Goal: Book appointment/travel/reservation

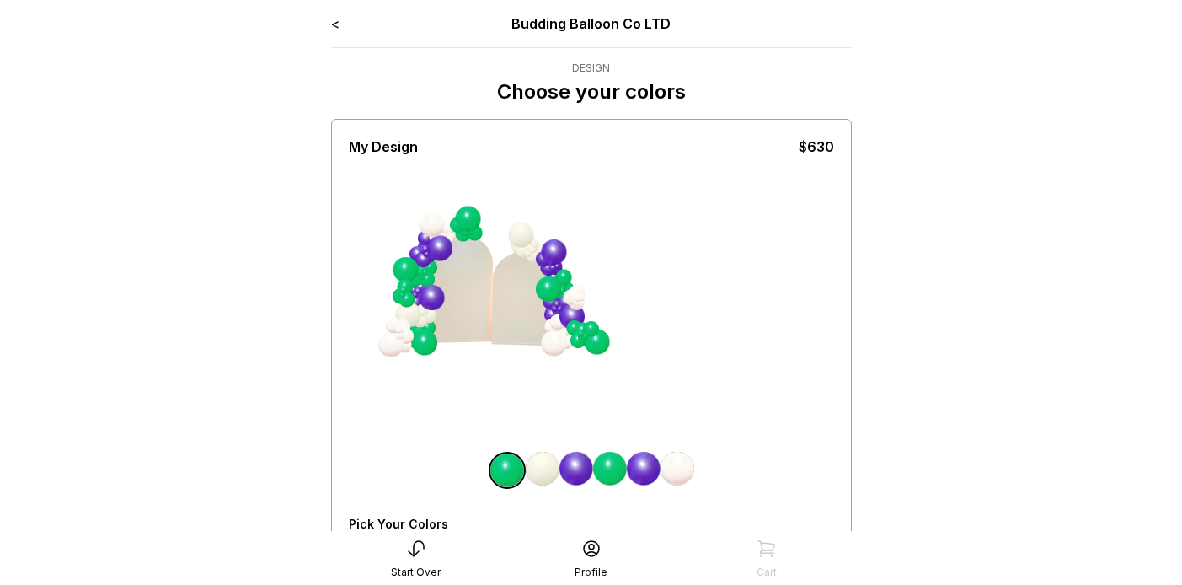
scroll to position [66, 0]
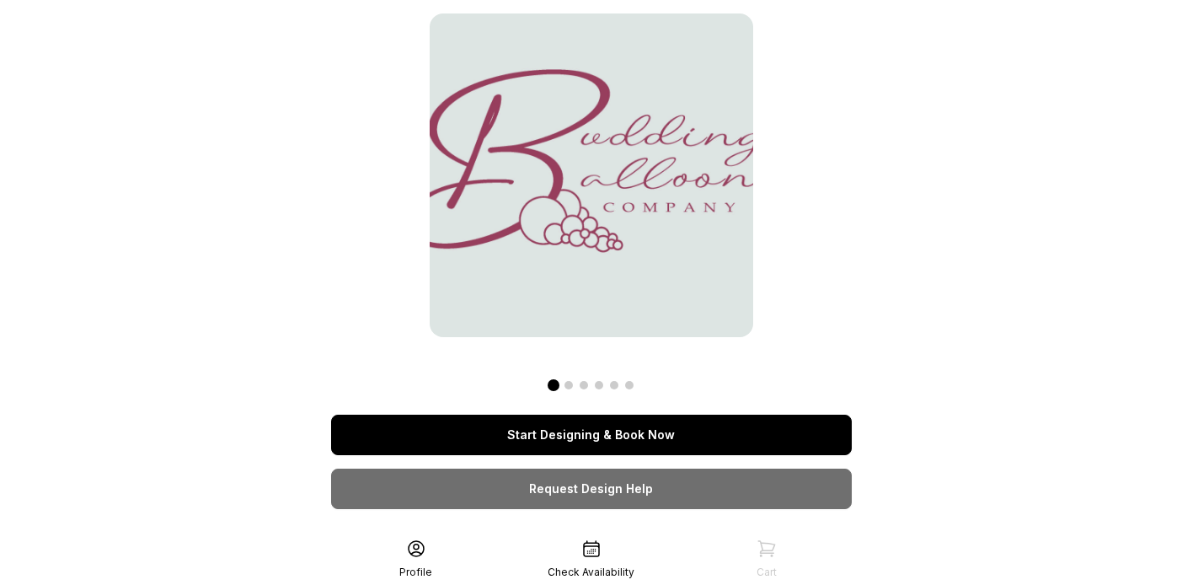
click at [569, 436] on link "Start Designing & Book Now" at bounding box center [591, 434] width 521 height 40
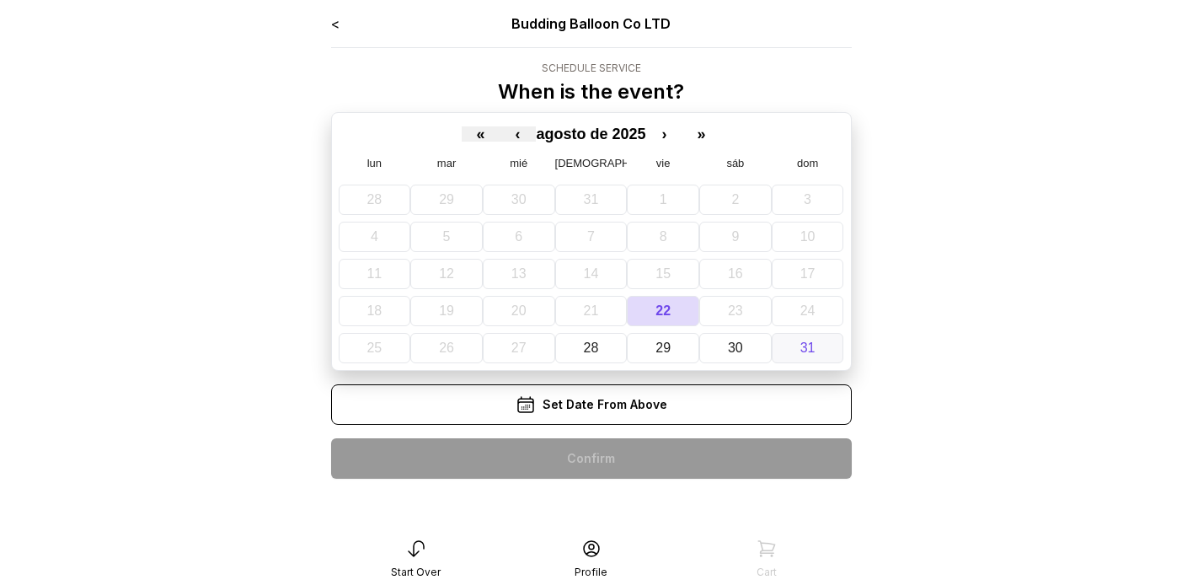
click at [800, 351] on abbr "31" at bounding box center [807, 347] width 15 height 14
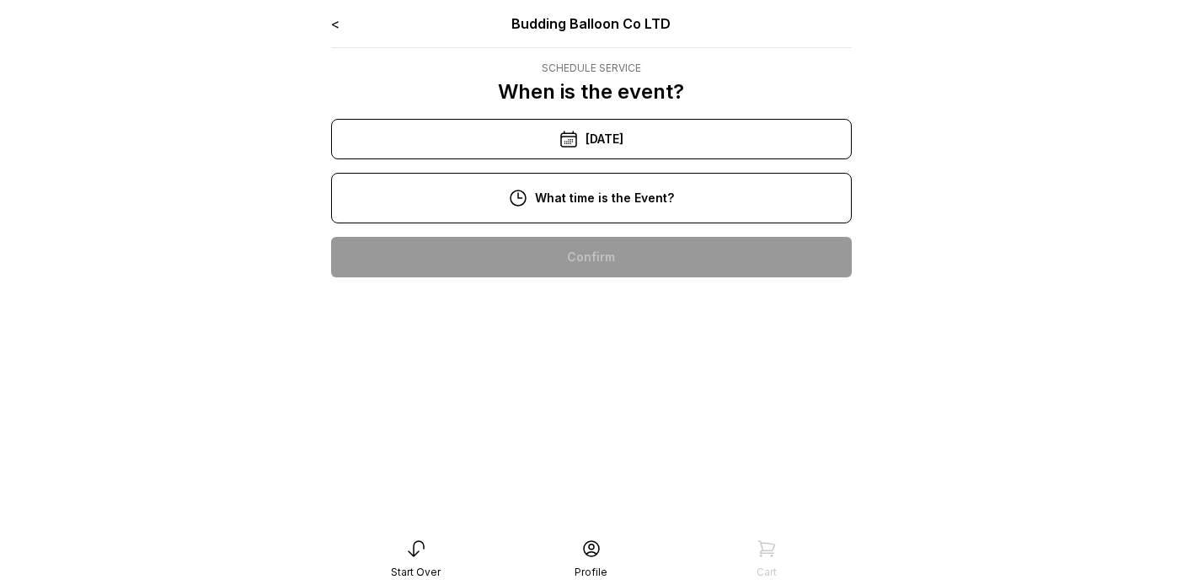
click at [726, 275] on div "10:00 am" at bounding box center [592, 257] width 494 height 40
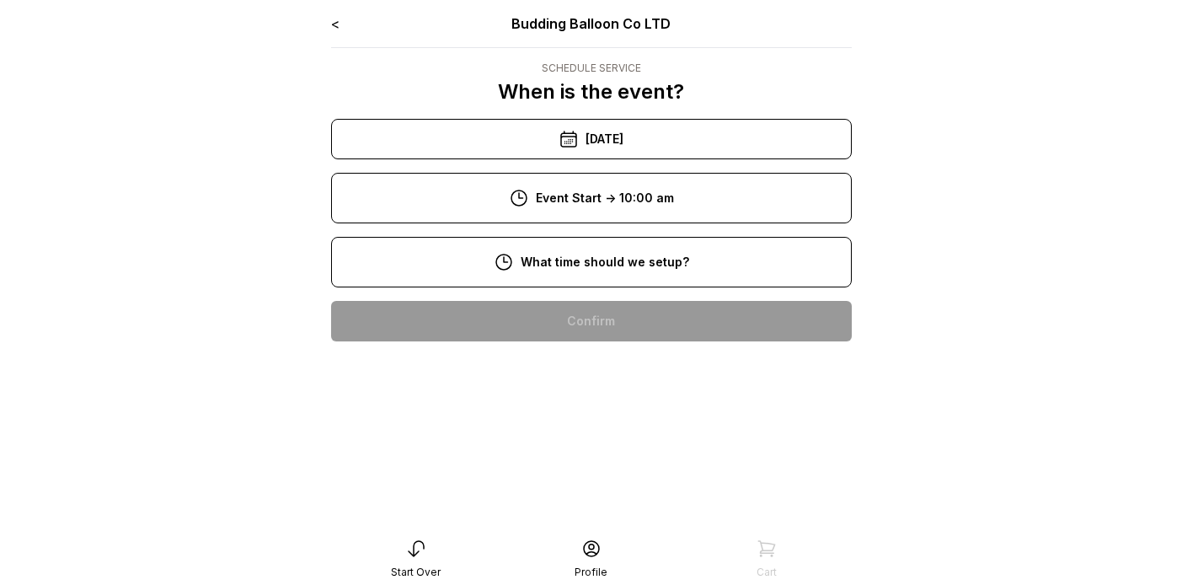
click at [702, 334] on div "8:00 am" at bounding box center [592, 321] width 494 height 40
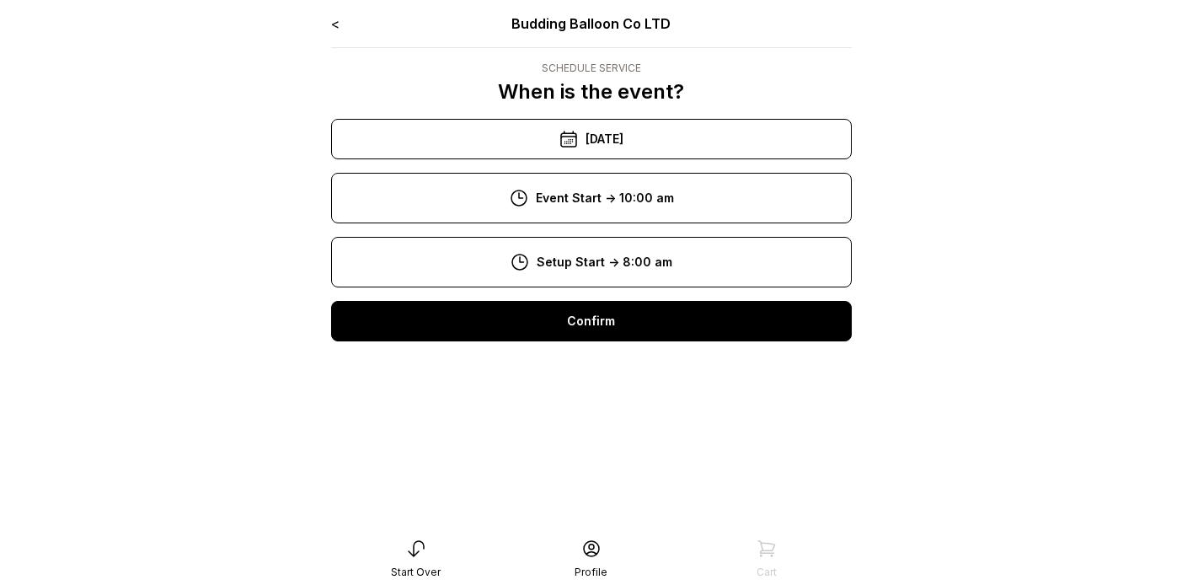
click at [707, 322] on div "Confirm" at bounding box center [591, 321] width 521 height 40
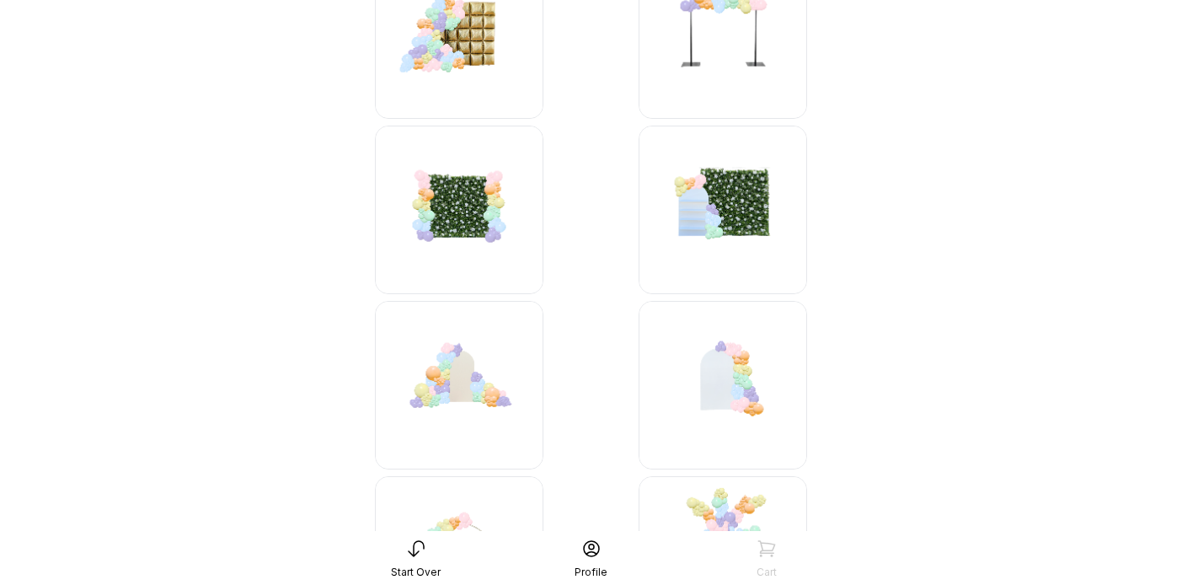
scroll to position [1659, 0]
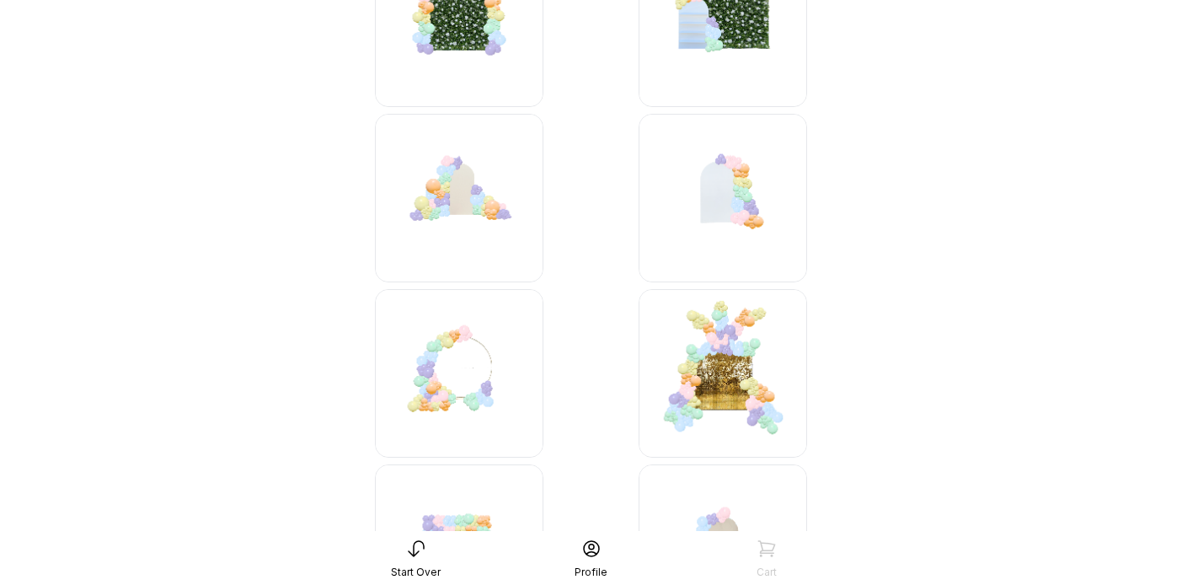
click at [719, 211] on img at bounding box center [722, 198] width 168 height 168
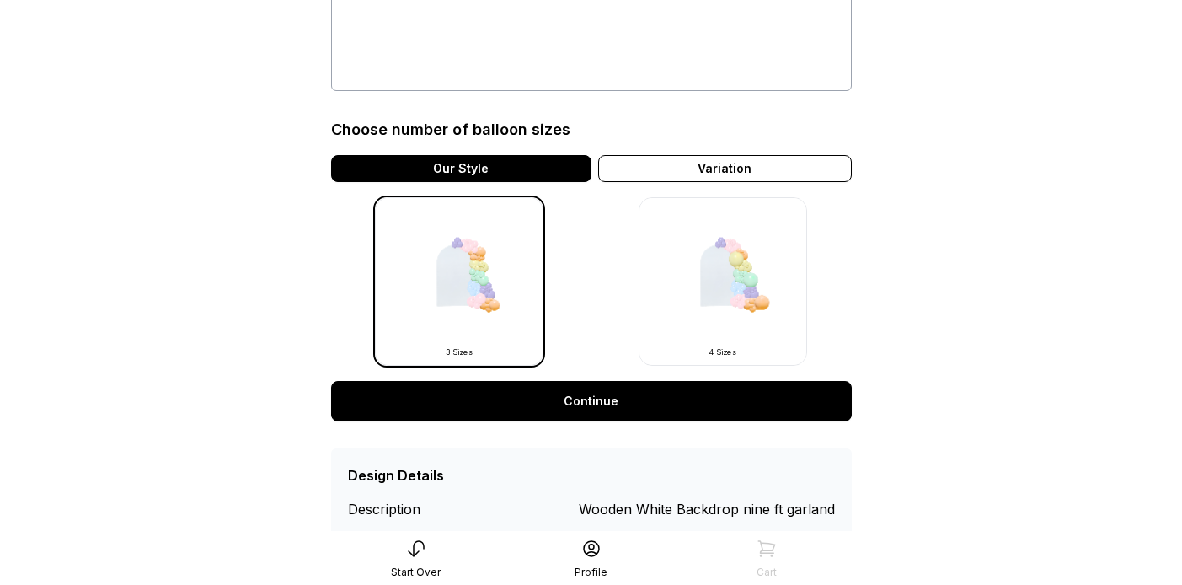
scroll to position [364, 0]
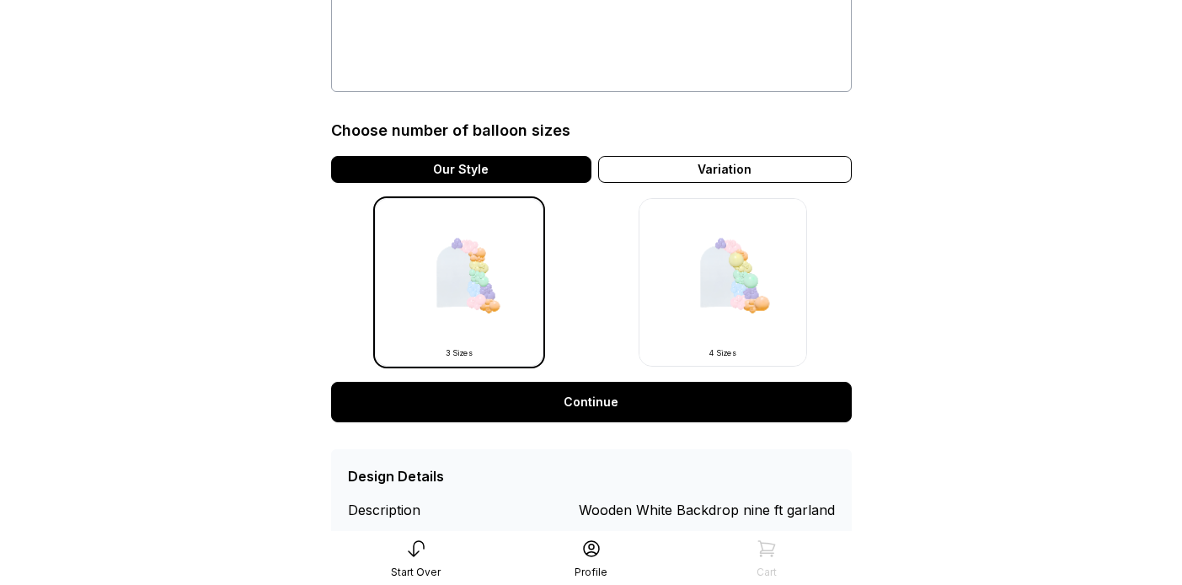
click at [797, 403] on link "Continue" at bounding box center [591, 402] width 521 height 40
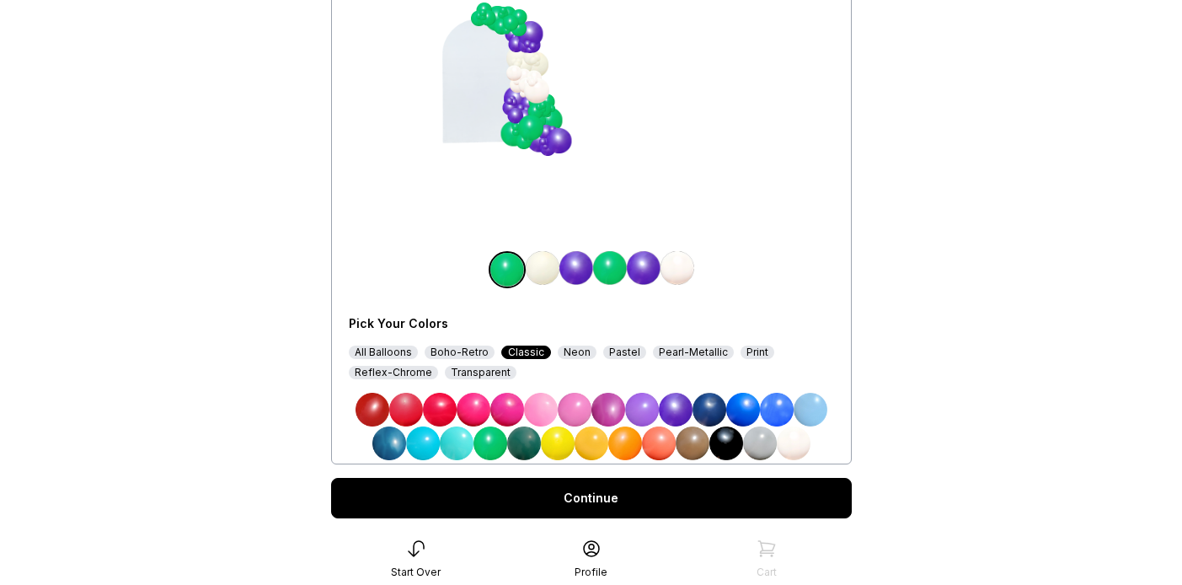
scroll to position [245, 0]
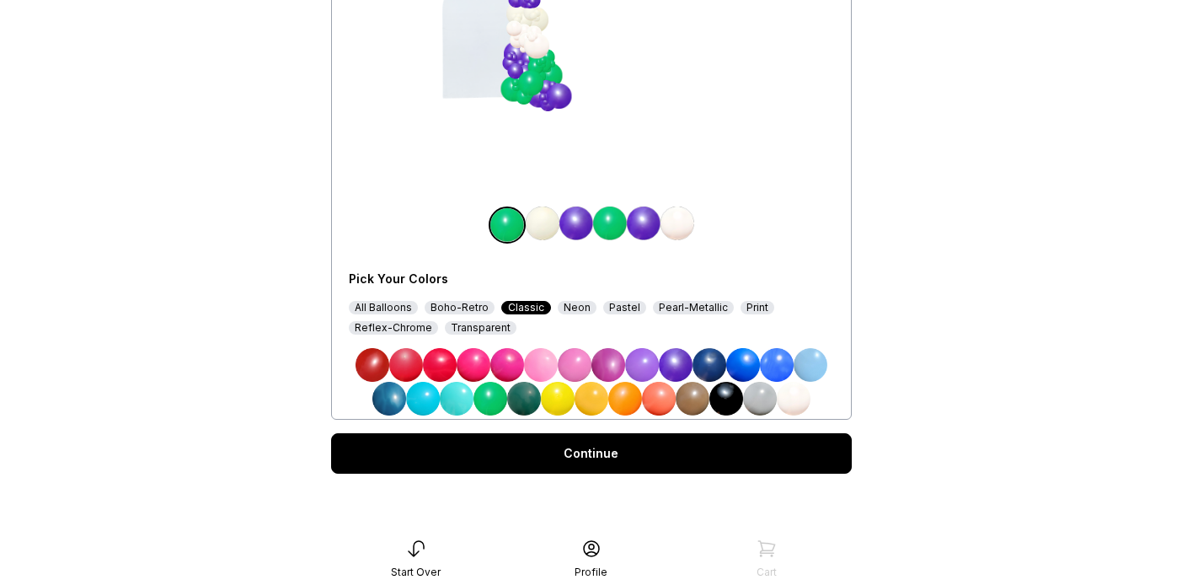
click at [638, 361] on img at bounding box center [642, 365] width 34 height 34
click at [607, 225] on img at bounding box center [610, 223] width 34 height 34
click at [645, 364] on img at bounding box center [642, 365] width 34 height 34
click at [529, 228] on img at bounding box center [539, 223] width 34 height 34
click at [377, 314] on div "All Balloons Boho-Retro Classic Neon Pastel Pearl-Metallic Print Reflex-Chrome …" at bounding box center [591, 318] width 485 height 34
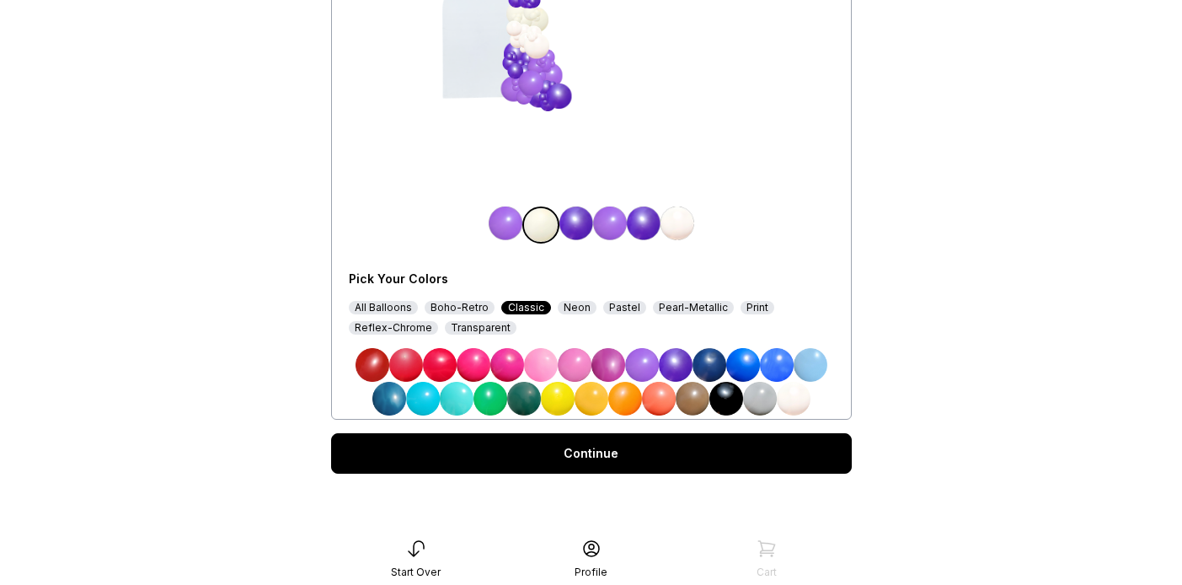
click at [379, 308] on div "All Balloons" at bounding box center [383, 307] width 69 height 13
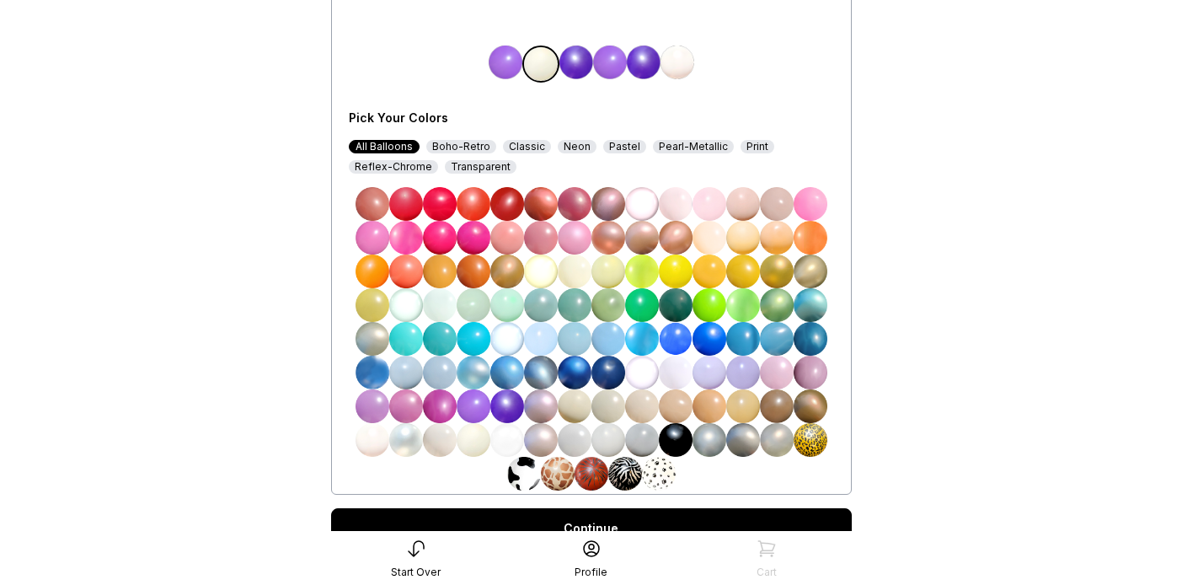
scroll to position [408, 0]
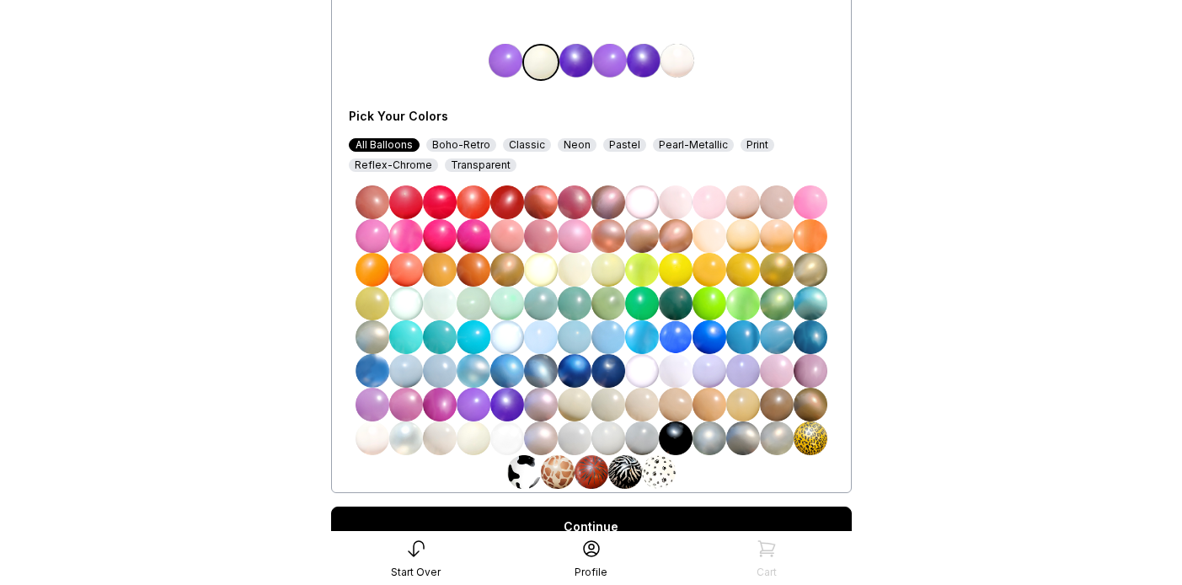
click at [774, 268] on img at bounding box center [777, 270] width 34 height 34
click at [681, 65] on img at bounding box center [677, 61] width 34 height 34
click at [772, 270] on img at bounding box center [777, 270] width 34 height 34
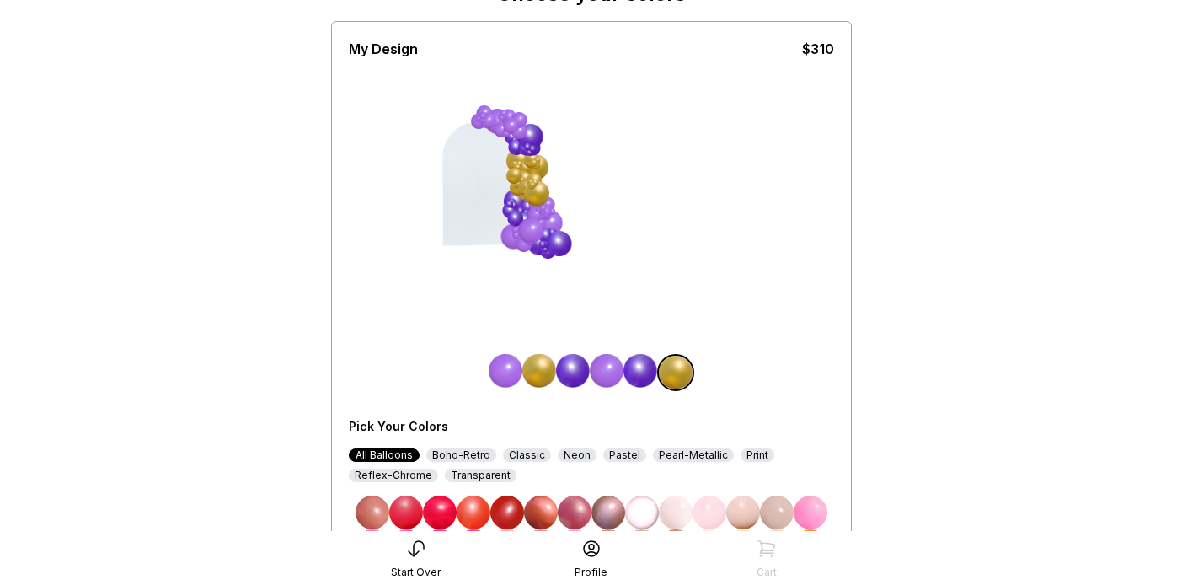
scroll to position [97, 0]
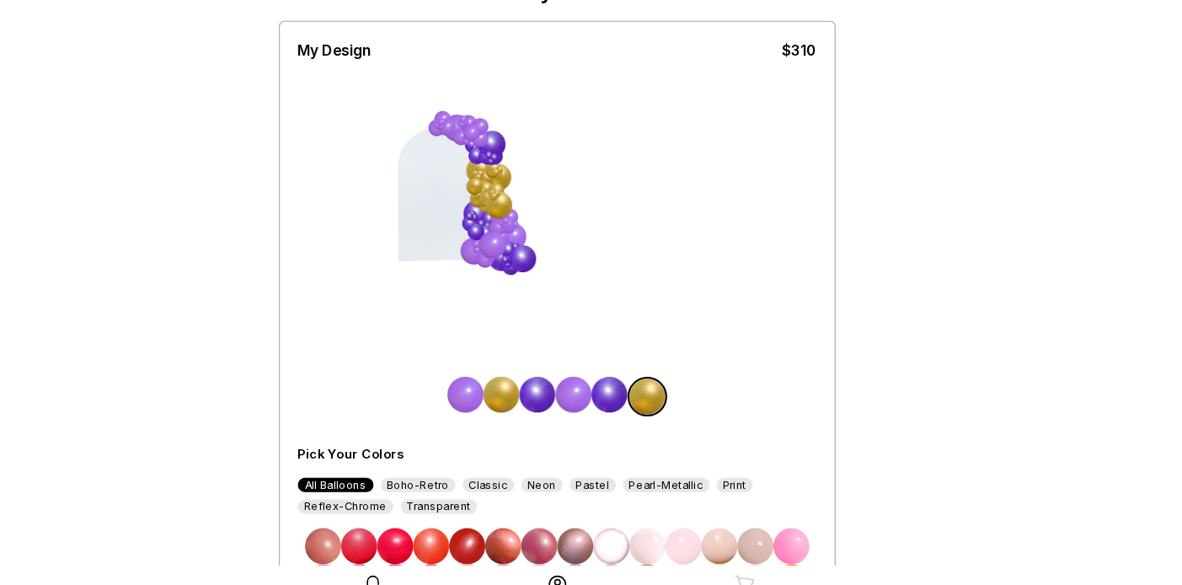
click at [506, 372] on img at bounding box center [506, 372] width 34 height 34
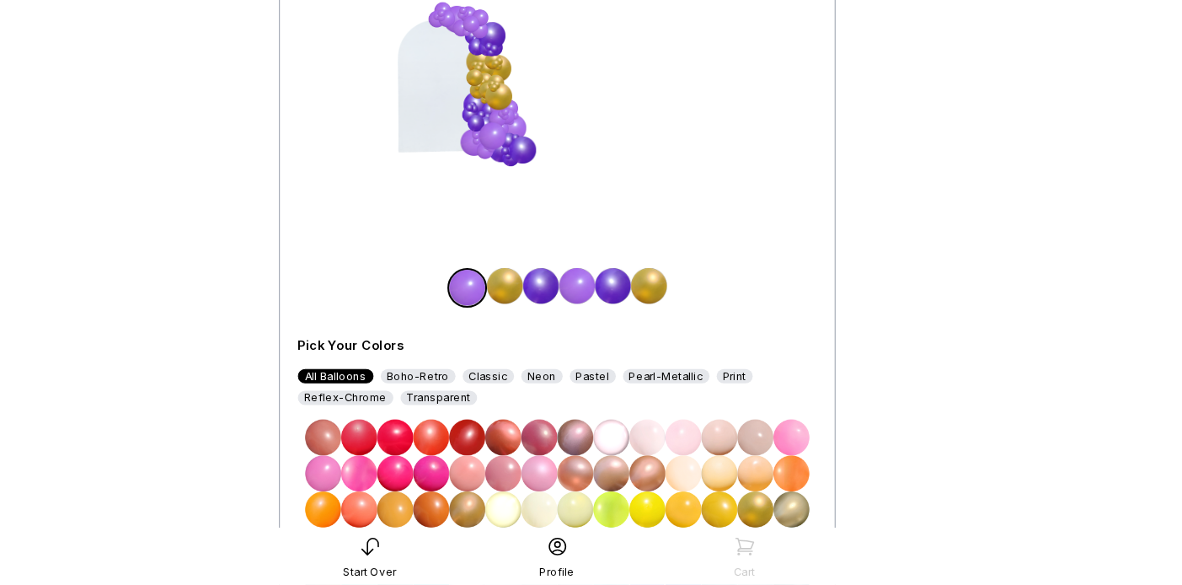
scroll to position [190, 0]
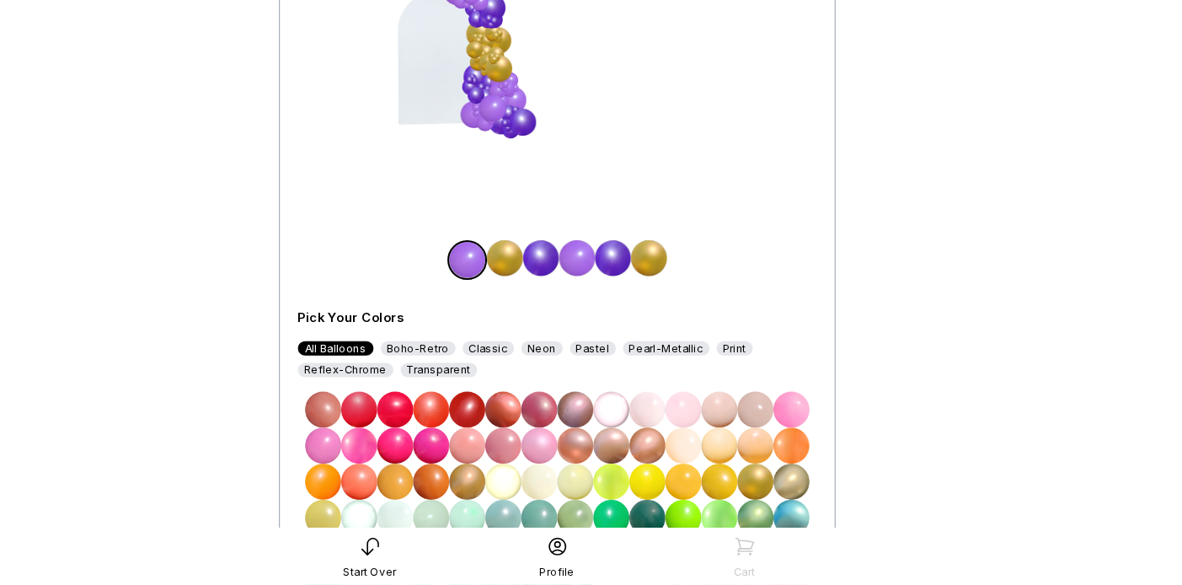
click at [500, 483] on img at bounding box center [507, 488] width 34 height 34
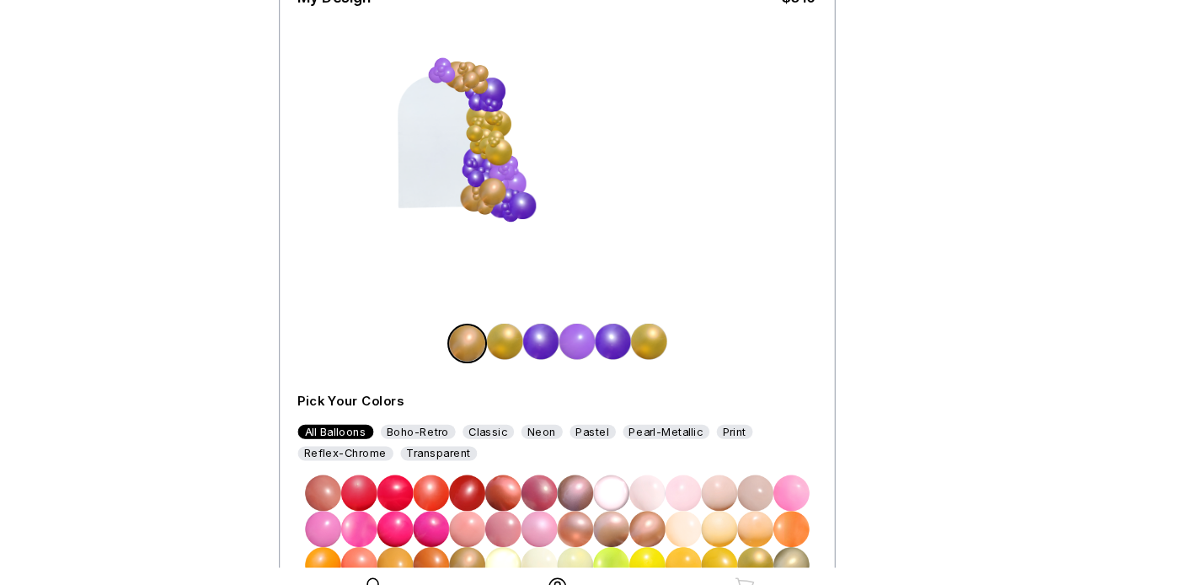
scroll to position [146, 0]
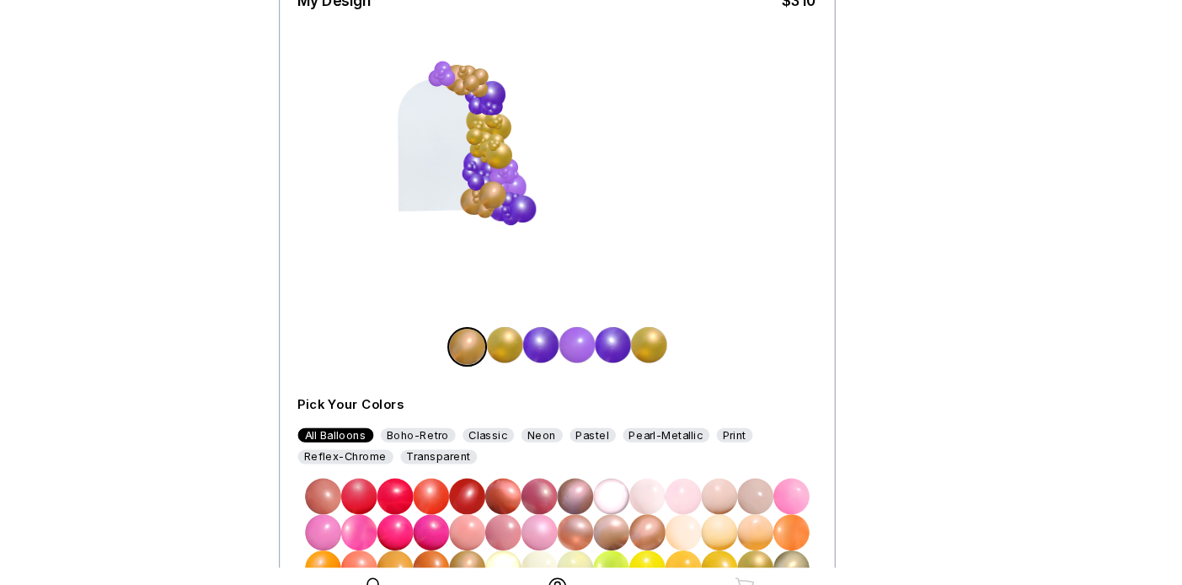
click at [545, 323] on img at bounding box center [543, 323] width 34 height 34
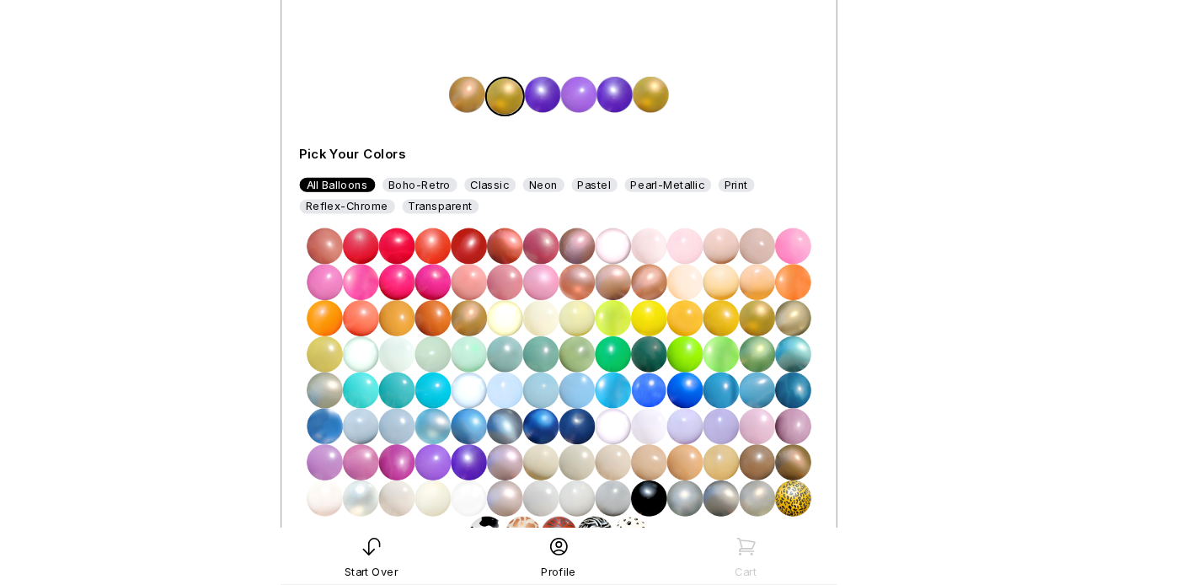
scroll to position [348, 0]
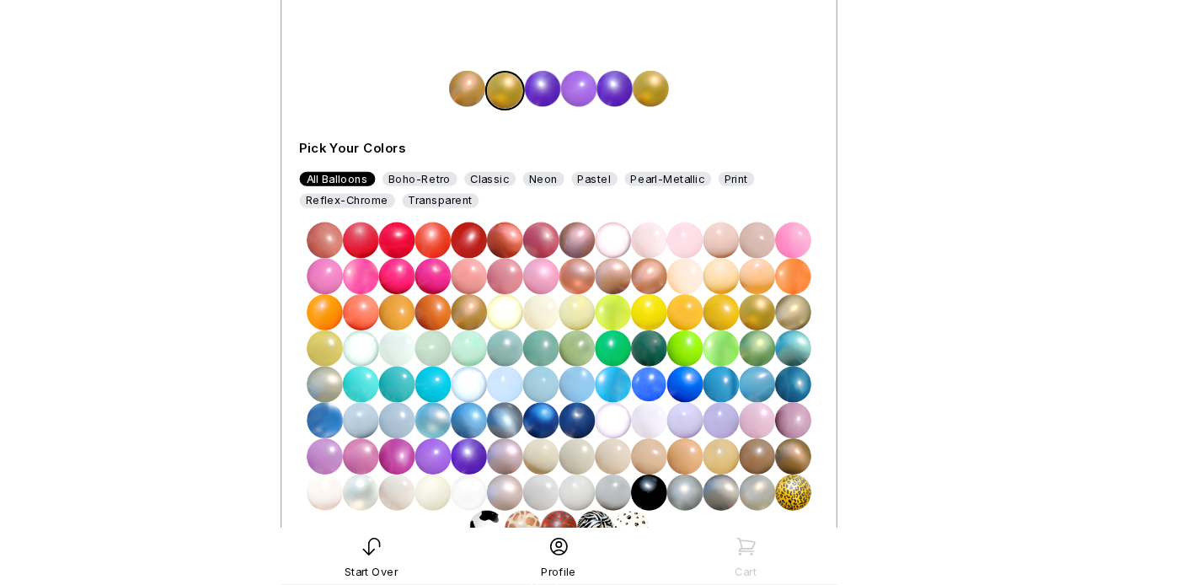
click at [474, 468] on img at bounding box center [474, 464] width 34 height 34
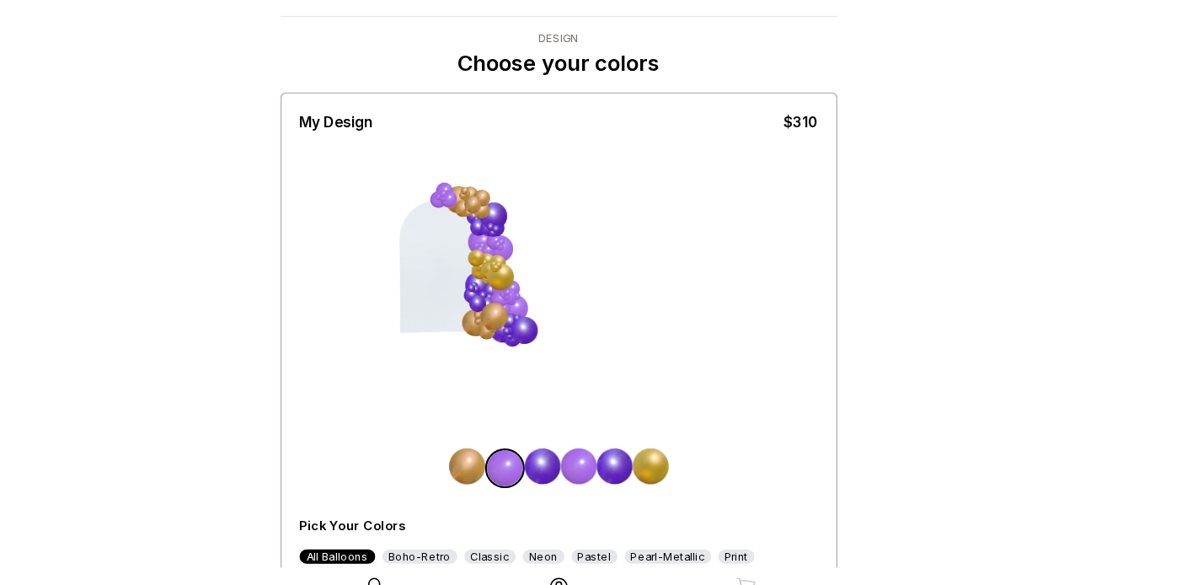
scroll to position [5, 0]
